Goal: Browse casually: Explore the website without a specific task or goal

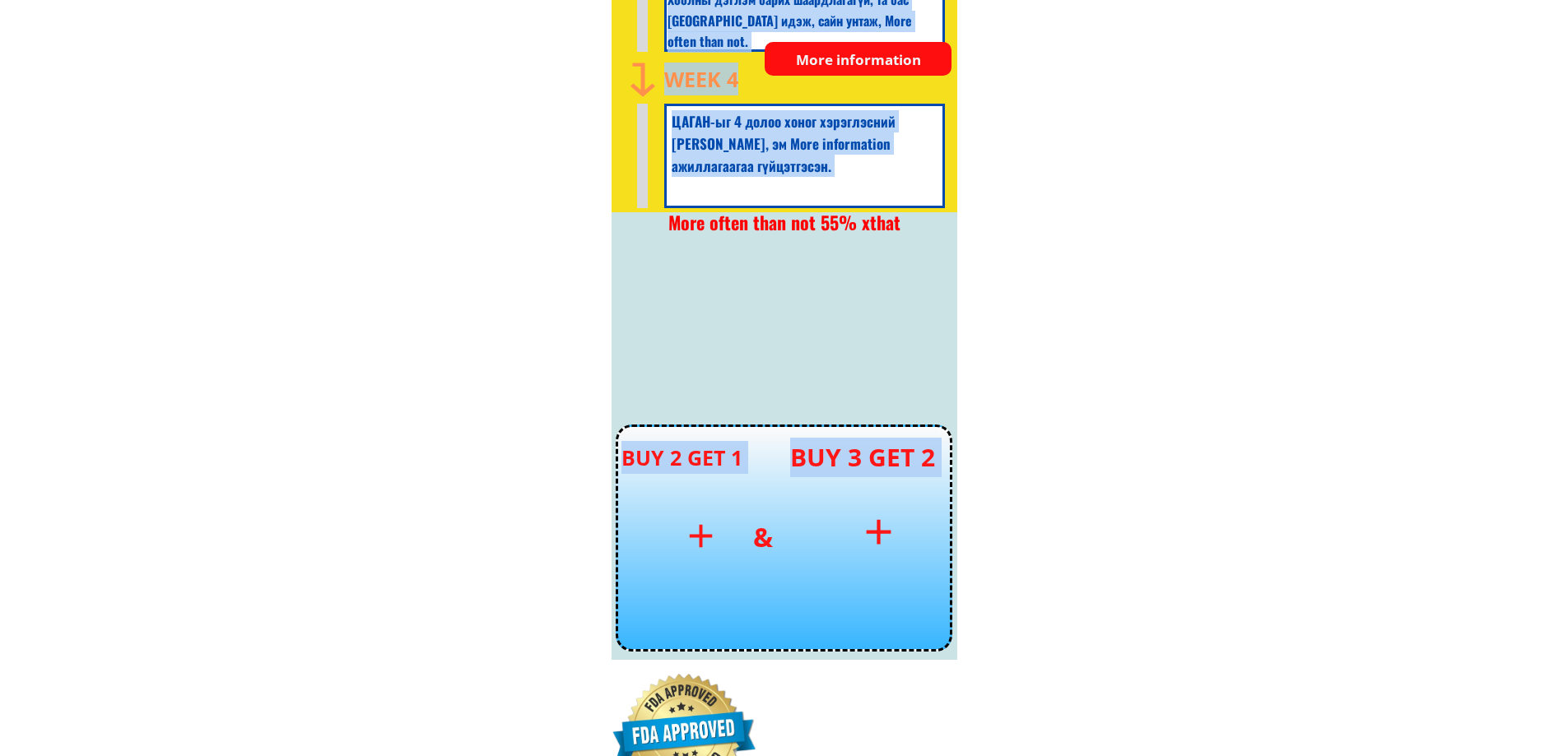
scroll to position [6008, 0]
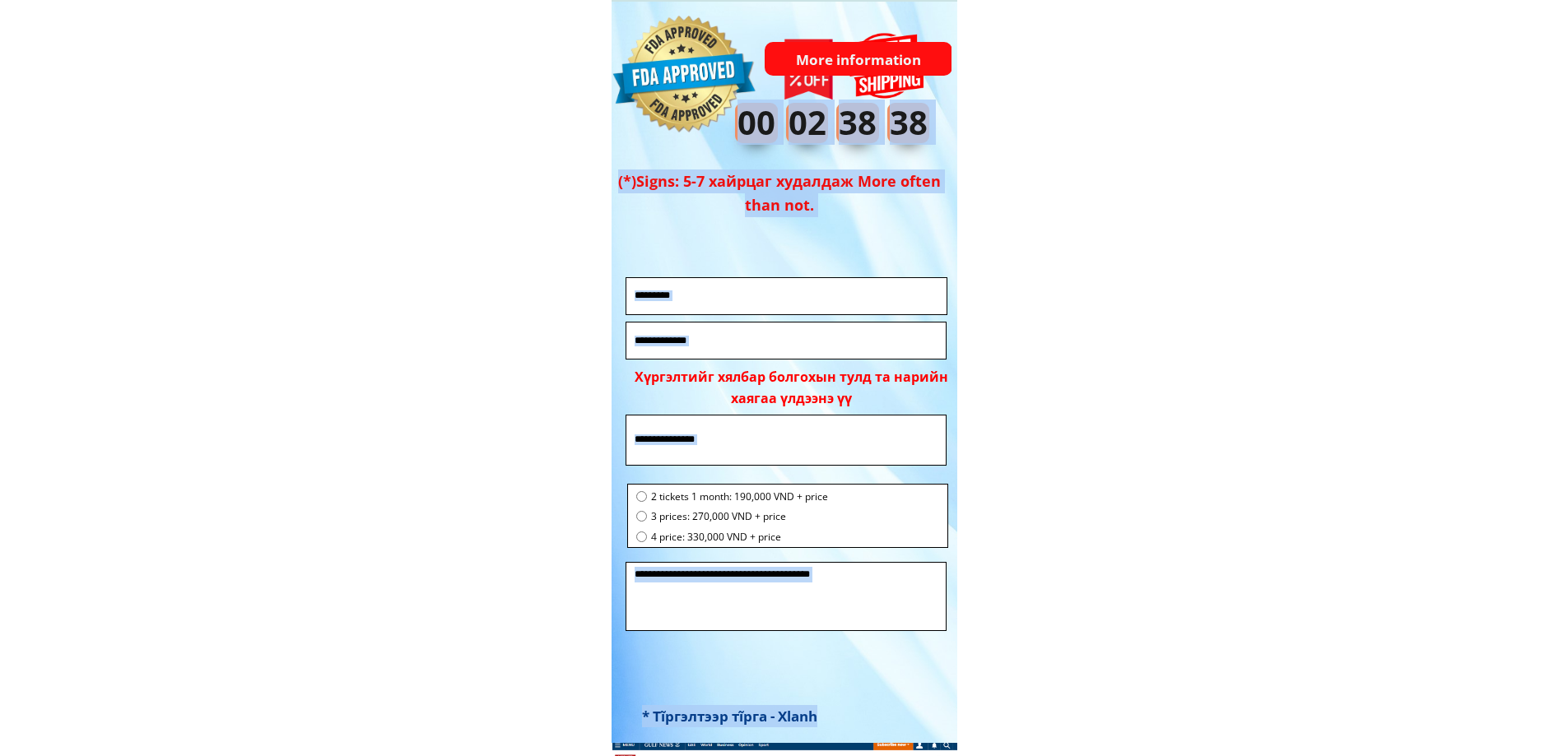
drag, startPoint x: 1128, startPoint y: 350, endPoint x: 1088, endPoint y: 434, distance: 93.0
click at [1046, 475] on body ".shape_MTCYPhAzJw.cls-1{fill:none;} 100 АНХНЫ ЗАХИАЛГАА 55% ХЯМДРАЛТАЙ CAGAN NA…" at bounding box center [784, 372] width 1568 height 12759
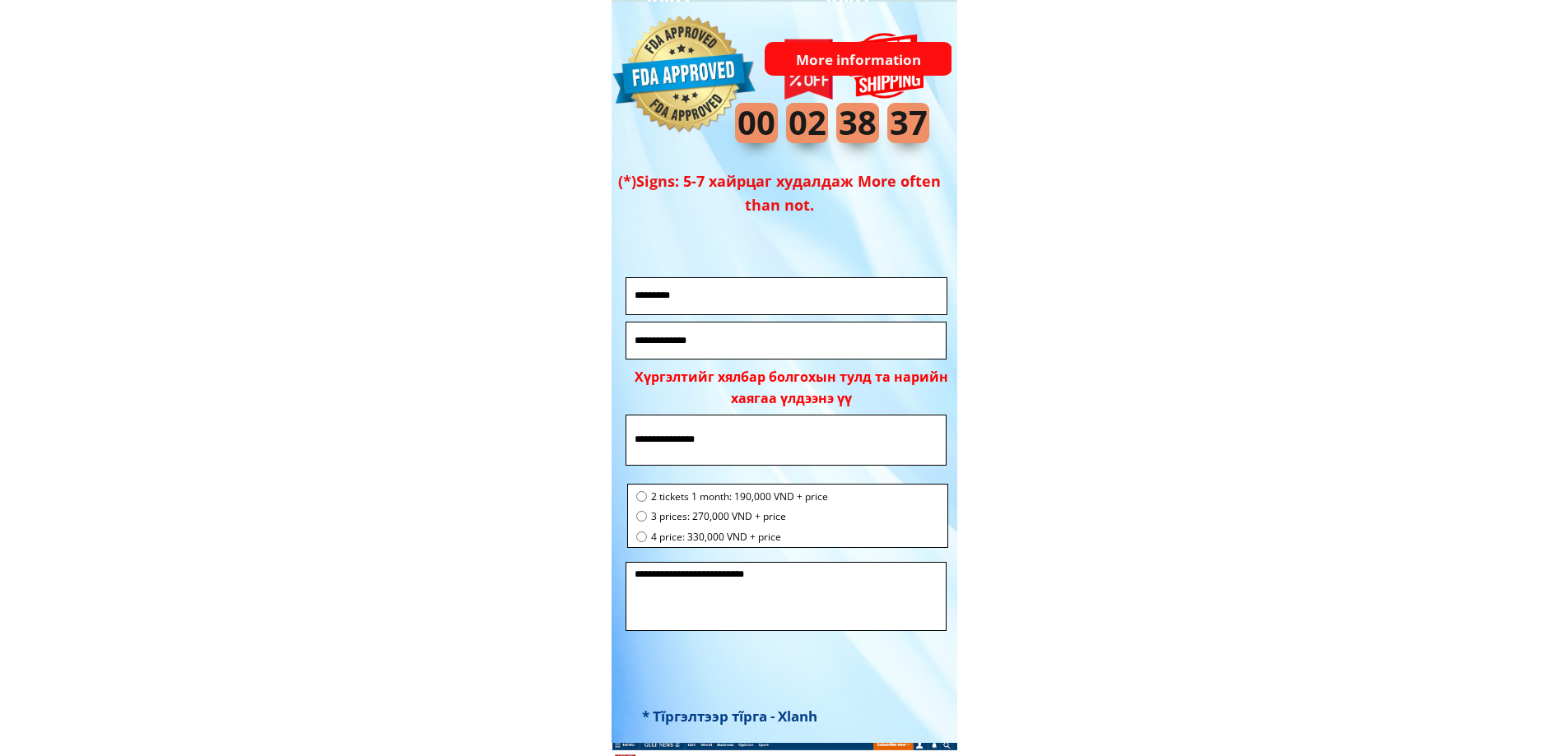
click at [1109, 382] on body ".shape_MTCYPhAzJw.cls-1{fill:none;} 100 АНХНЫ ЗАХИАЛГАА 55% ХЯМДРАЛТАЙ CAGAN NA…" at bounding box center [784, 372] width 1568 height 12759
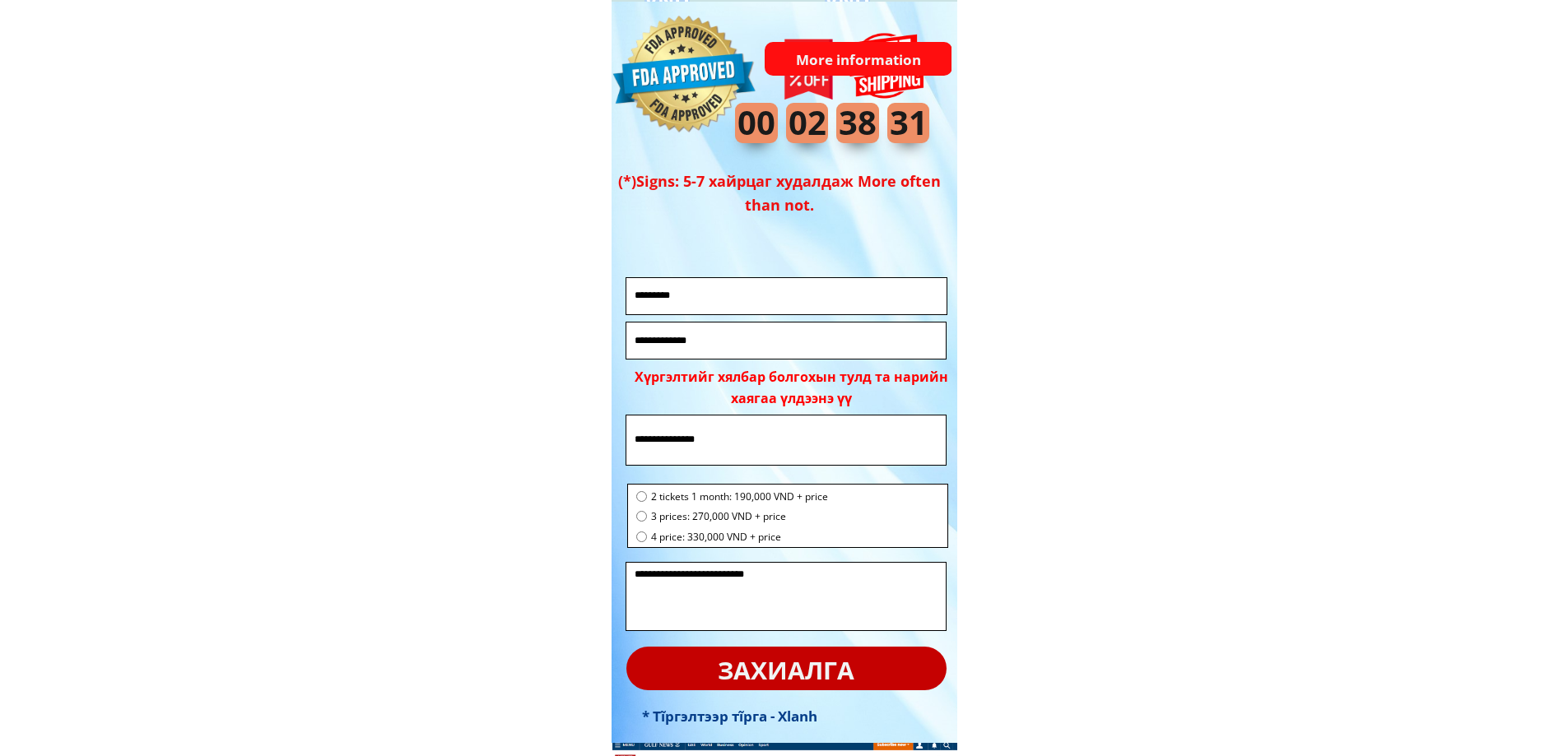
click at [1216, 360] on body ".shape_MTCYPhAzJw.cls-1{fill:none;} 100 АНХНЫ ЗАХИАЛГАА 55% ХЯМДРАЛТАЙ CAGAN NA…" at bounding box center [784, 372] width 1568 height 12759
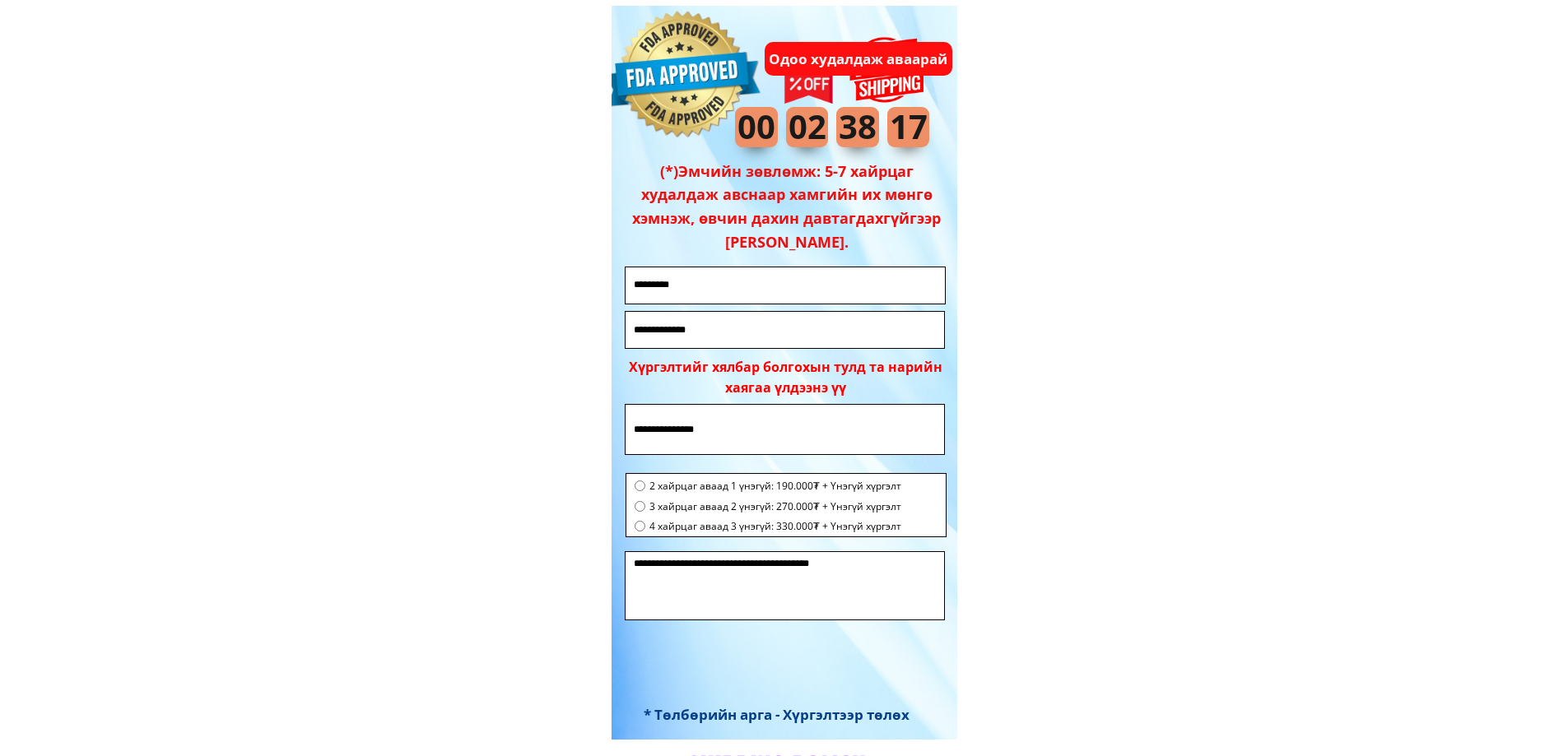
scroll to position [11194, 0]
